Goal: Task Accomplishment & Management: Use online tool/utility

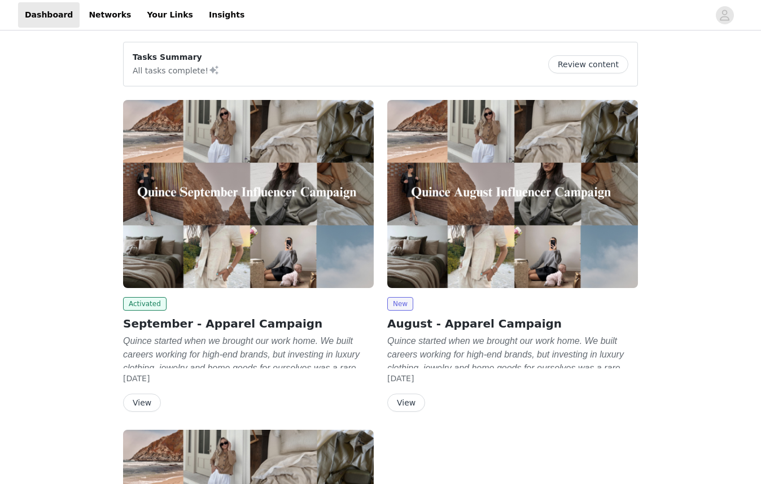
click at [137, 396] on button "View" at bounding box center [142, 403] width 38 height 18
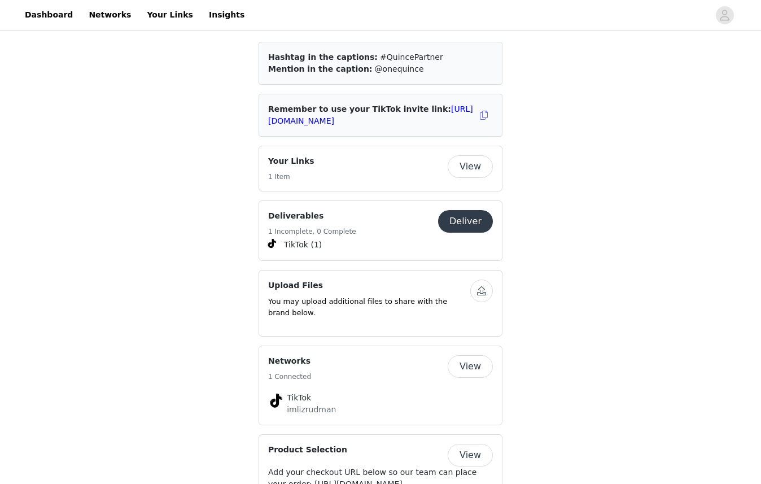
scroll to position [1696, 0]
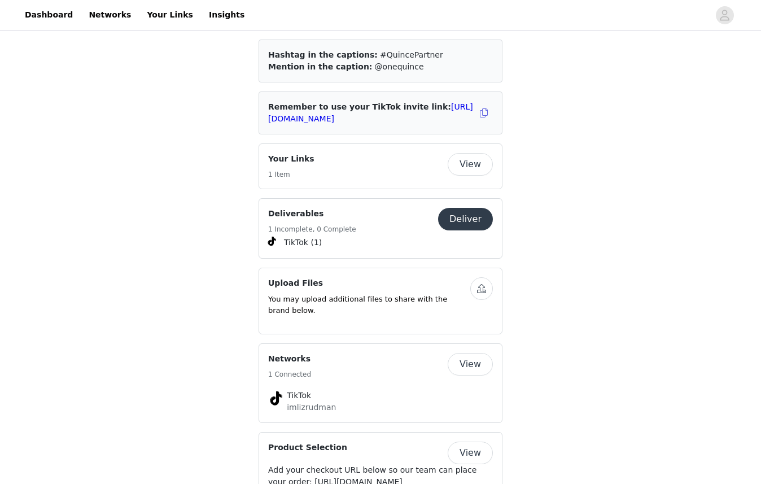
click at [463, 208] on button "Deliver" at bounding box center [465, 219] width 55 height 23
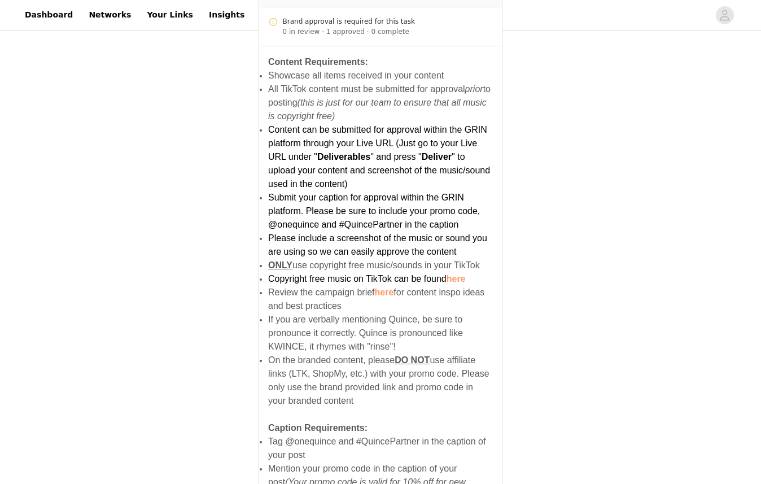
scroll to position [706, 0]
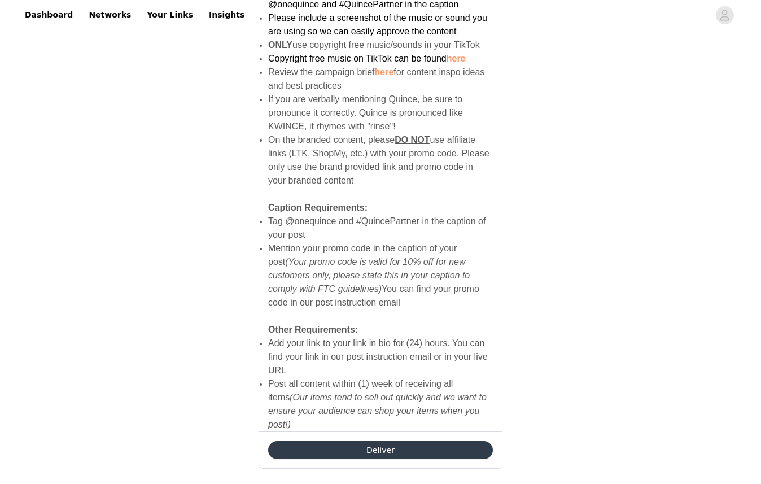
click at [385, 441] on button "Deliver" at bounding box center [380, 450] width 225 height 18
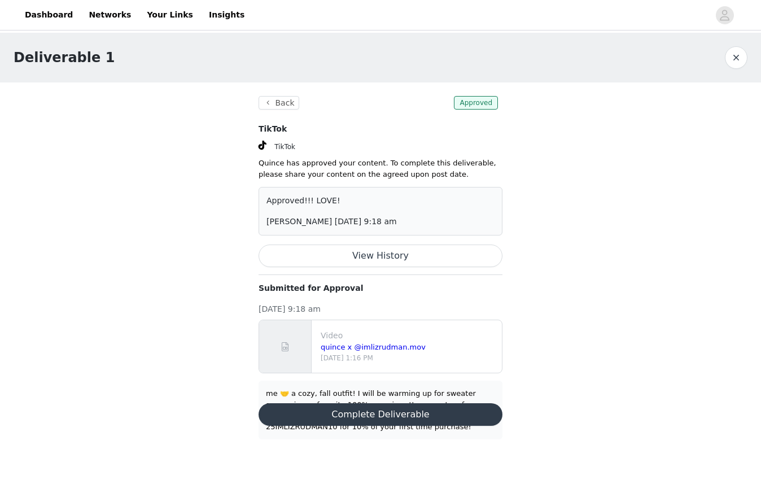
click at [377, 419] on button "Complete Deliverable" at bounding box center [381, 414] width 244 height 23
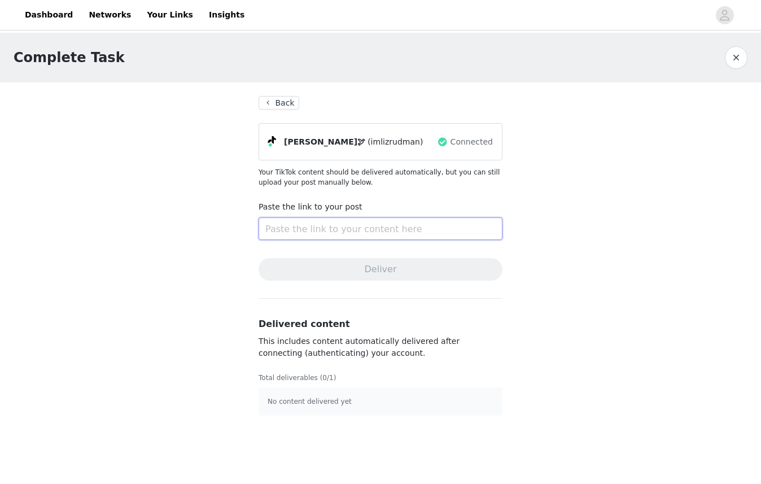
click at [321, 226] on input "text" at bounding box center [381, 228] width 244 height 23
paste input "[URL][DOMAIN_NAME]"
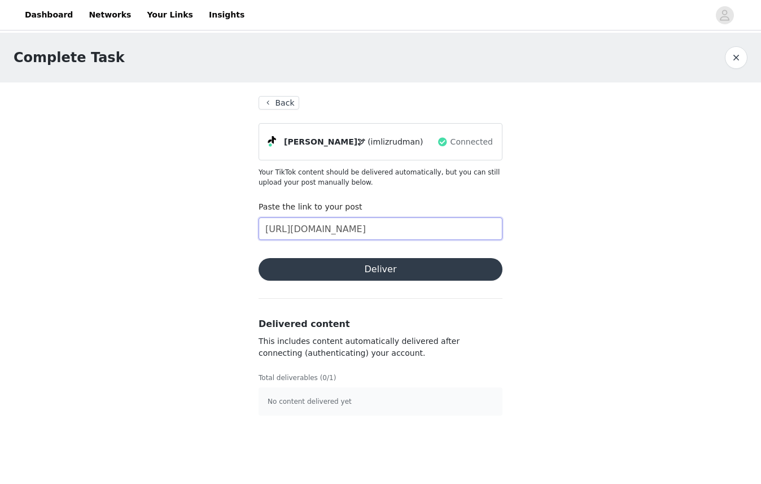
type input "[URL][DOMAIN_NAME]"
click at [364, 269] on button "Deliver" at bounding box center [381, 269] width 244 height 23
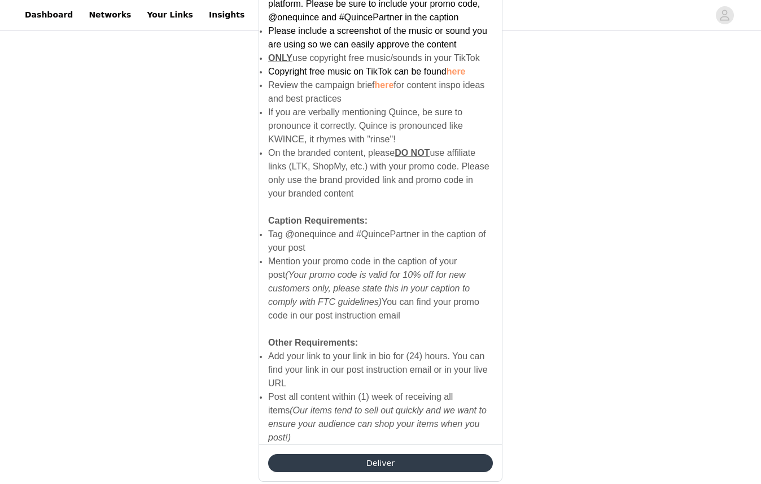
scroll to position [706, 0]
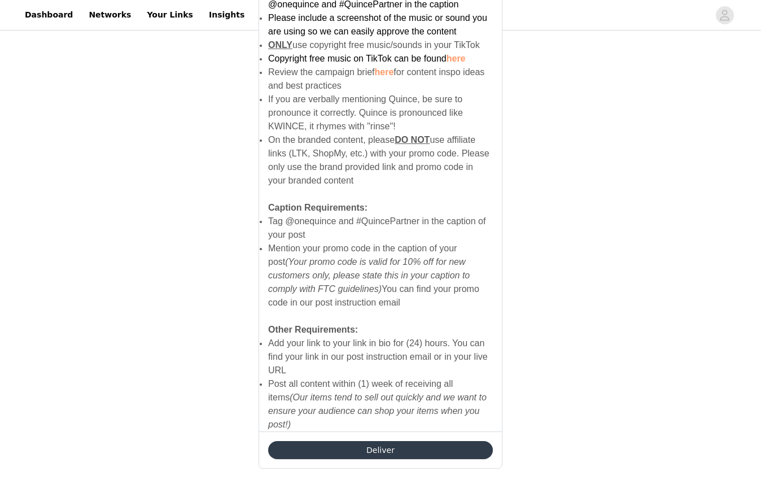
click at [401, 441] on button "Deliver" at bounding box center [380, 450] width 225 height 18
